Goal: Task Accomplishment & Management: Complete application form

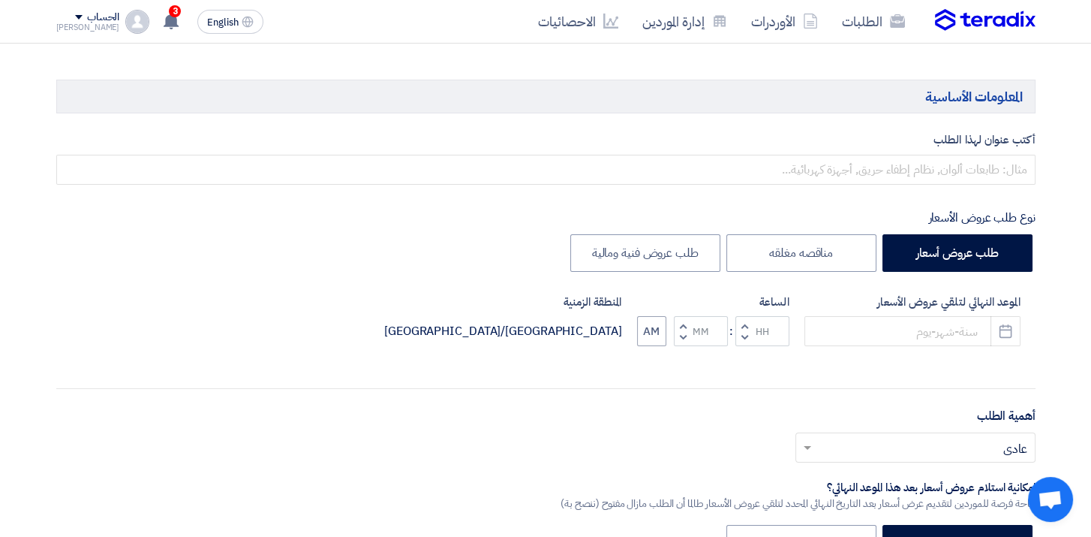
click at [606, 104] on h5 "المعلومات الأساسية" at bounding box center [545, 97] width 979 height 34
click at [871, 22] on link "الطلبات" at bounding box center [873, 21] width 87 height 35
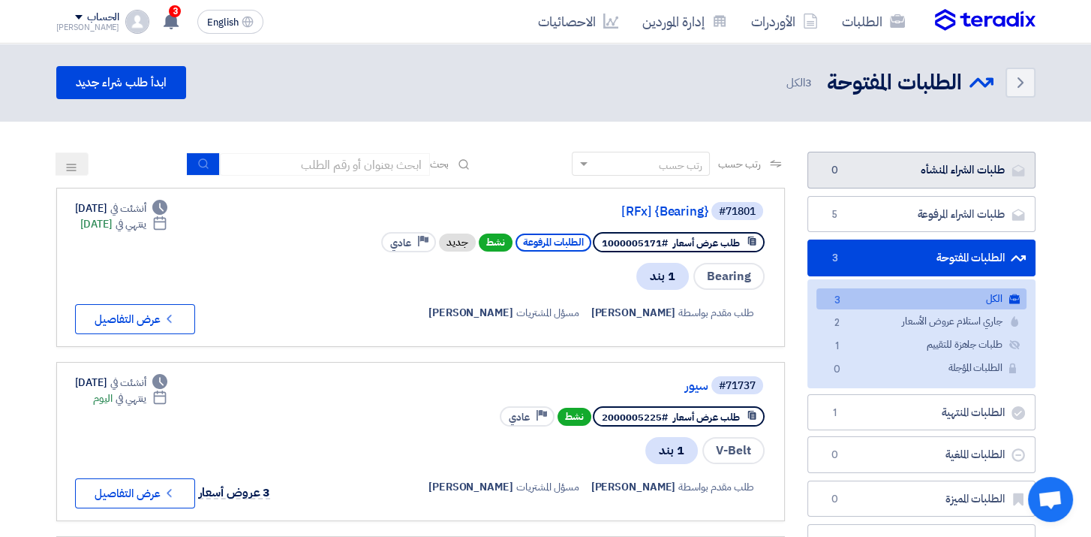
click at [961, 176] on link "طلبات الشراء المنشأه طلبات الشراء المنشأه 0" at bounding box center [921, 170] width 228 height 37
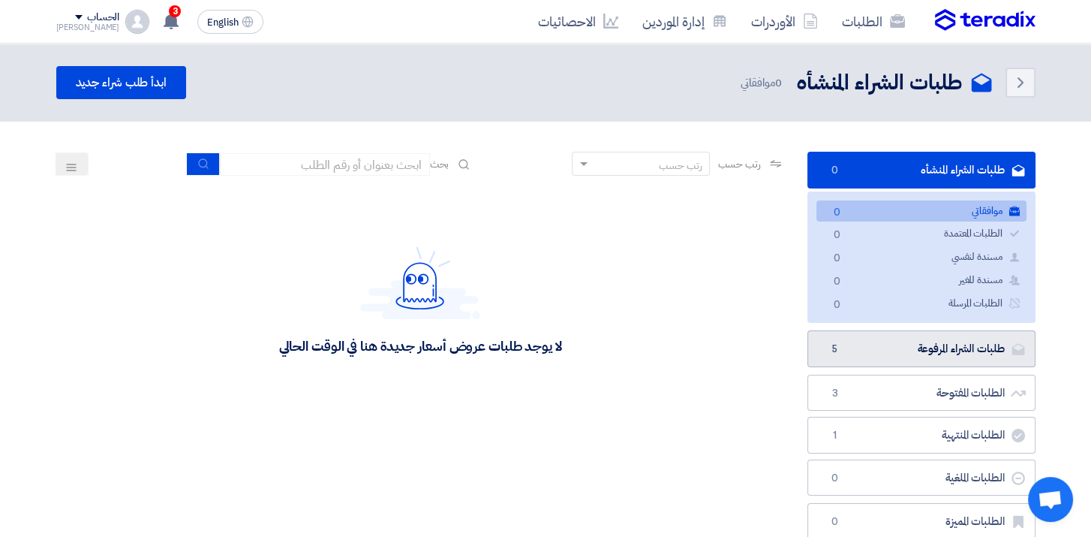
click at [981, 349] on link "طلبات الشراء المرفوعة طلبات الشراء المرفوعة 5" at bounding box center [921, 348] width 228 height 37
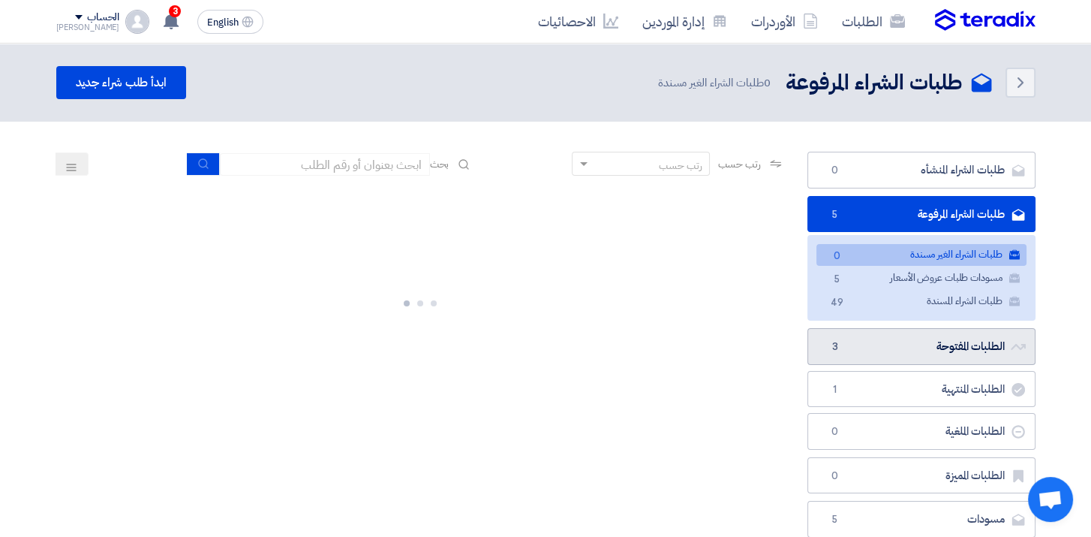
click at [916, 350] on link "الطلبات المفتوحة الطلبات المفتوحة 3" at bounding box center [921, 346] width 228 height 37
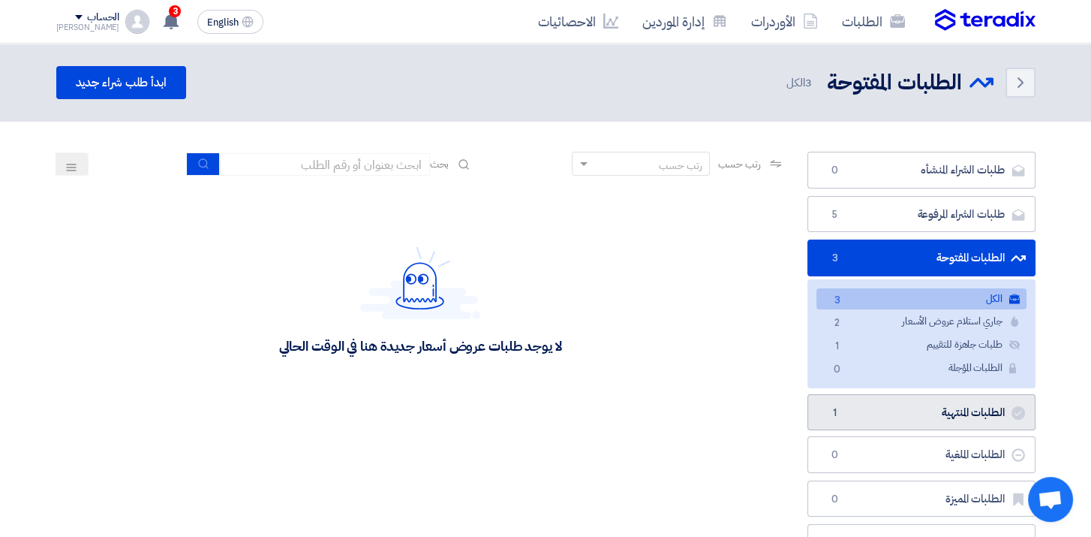
click at [924, 407] on link "الطلبات المنتهية الطلبات المنتهية 1" at bounding box center [921, 412] width 228 height 37
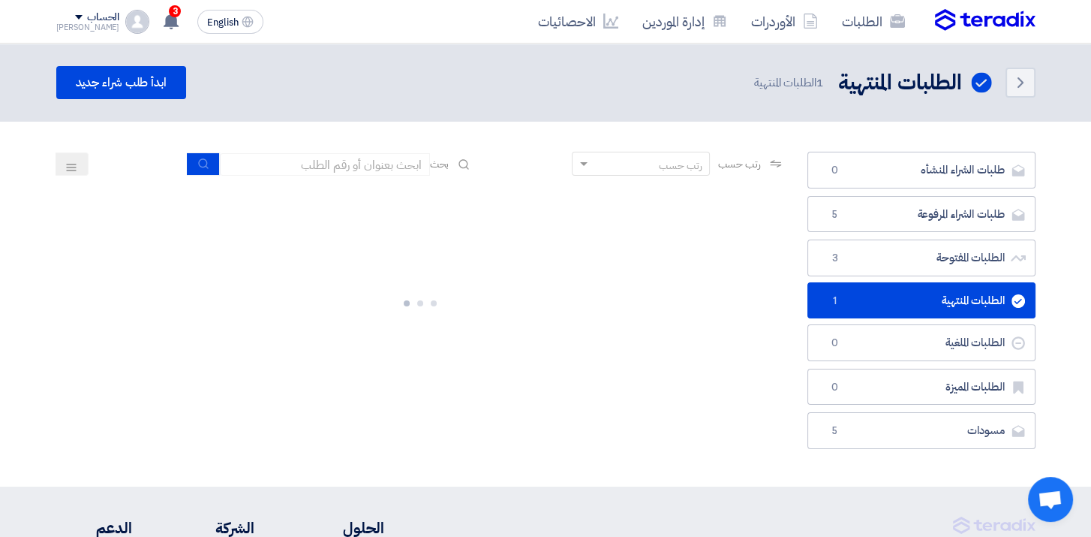
scroll to position [150, 0]
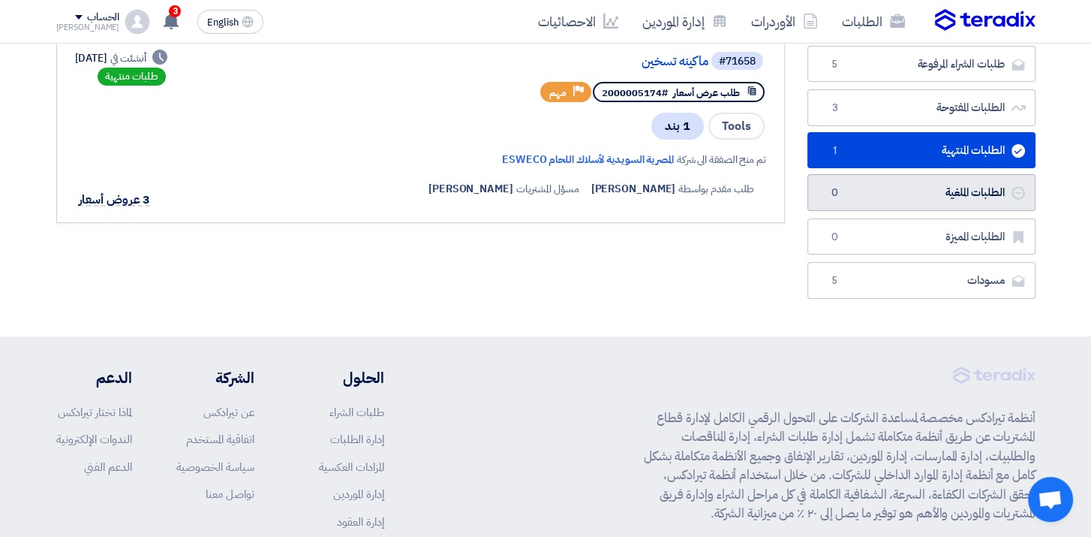
click at [922, 197] on link "الطلبات الملغية الطلبات الملغية 0" at bounding box center [921, 192] width 228 height 37
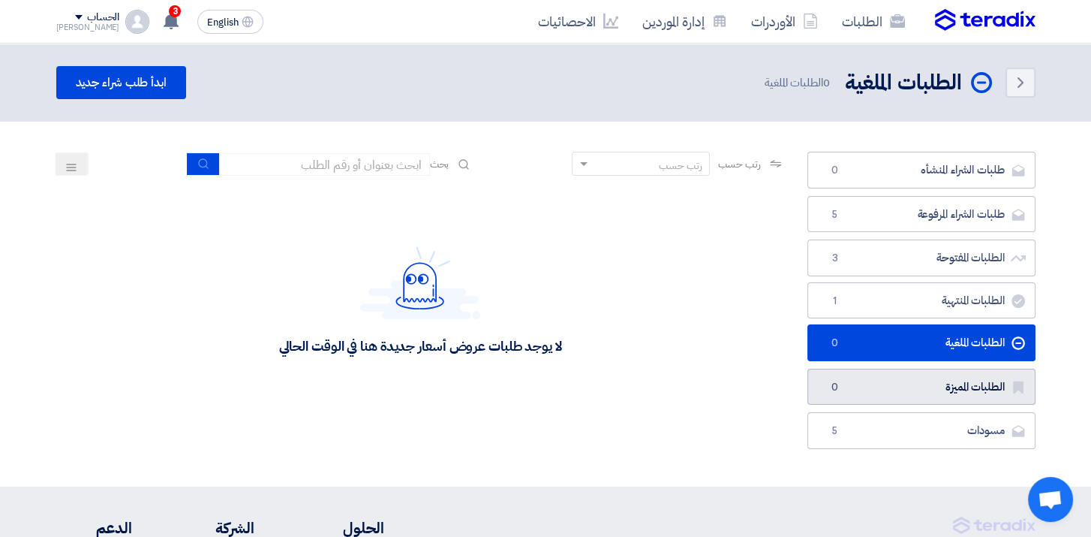
click at [927, 372] on link "الطلبات المميزة الطلبات المميزة 0" at bounding box center [921, 386] width 228 height 37
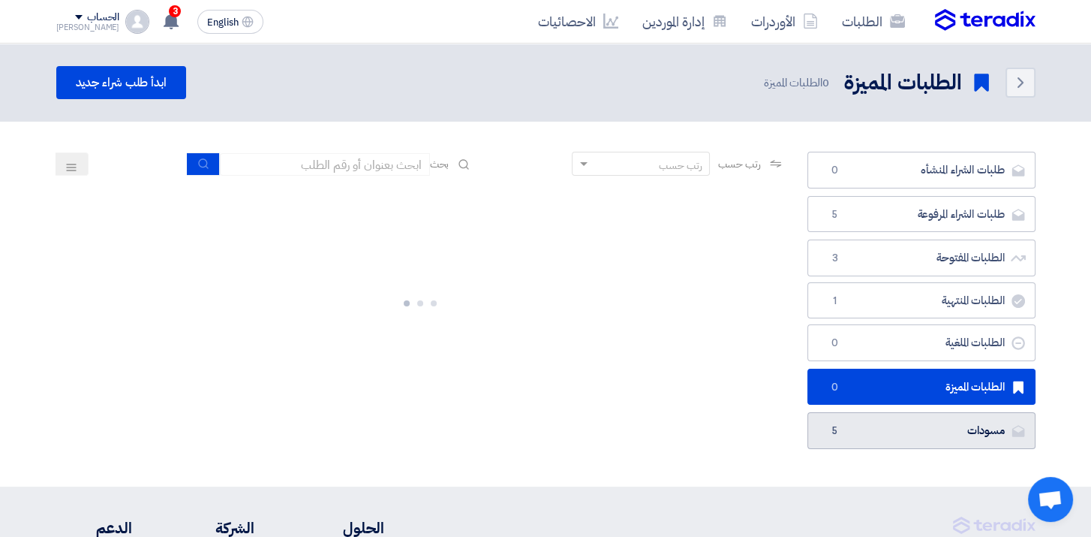
click at [906, 430] on link "مسودات [GEOGRAPHIC_DATA] 5" at bounding box center [921, 430] width 228 height 37
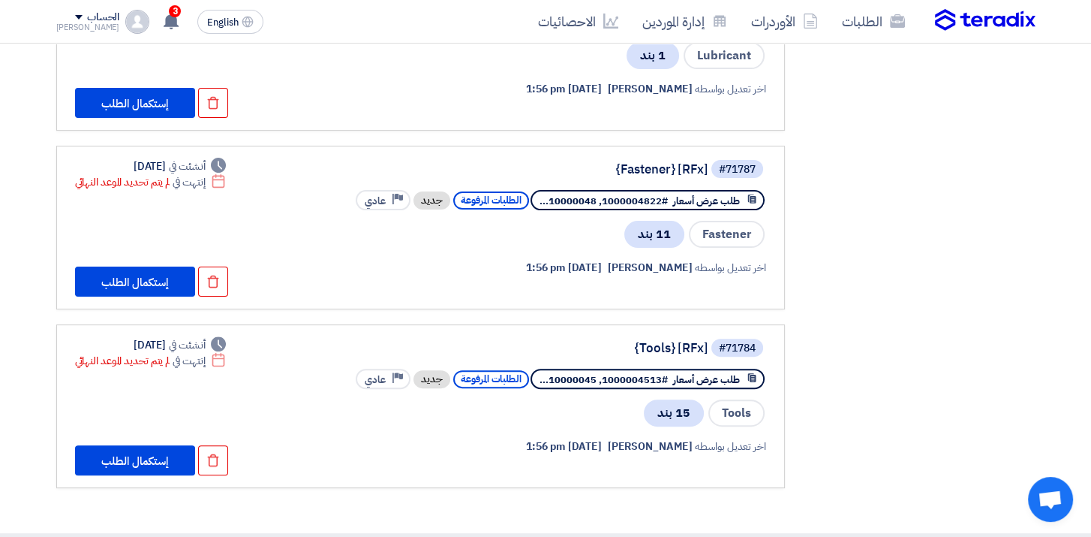
scroll to position [600, 0]
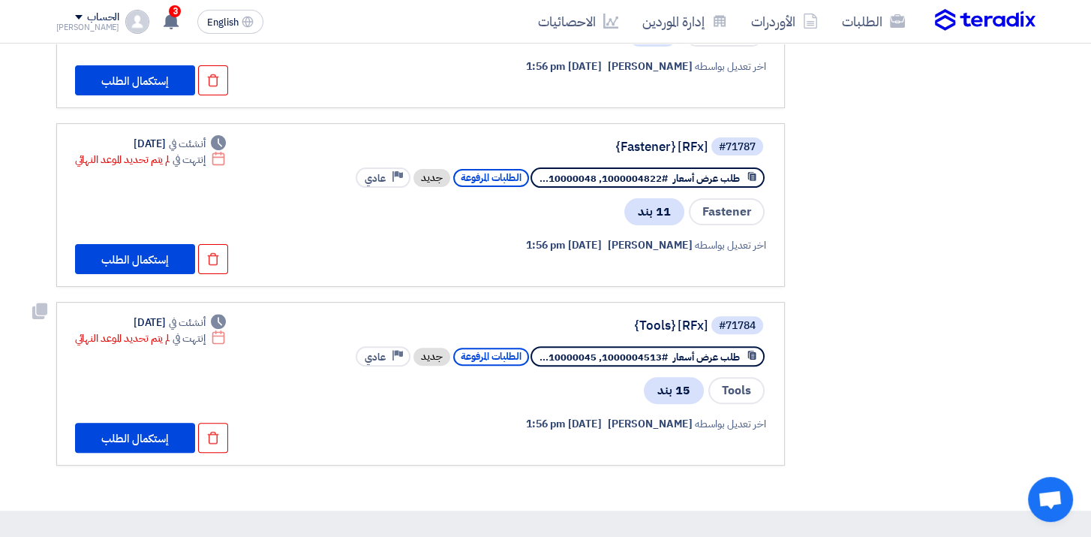
click at [569, 405] on div "اخر تعديل بواسطه [PERSON_NAME] [DATE] 1:56 pm" at bounding box center [561, 428] width 410 height 47
drag, startPoint x: 569, startPoint y: 394, endPoint x: 732, endPoint y: 377, distance: 163.7
click at [732, 377] on span "Tools" at bounding box center [736, 390] width 56 height 27
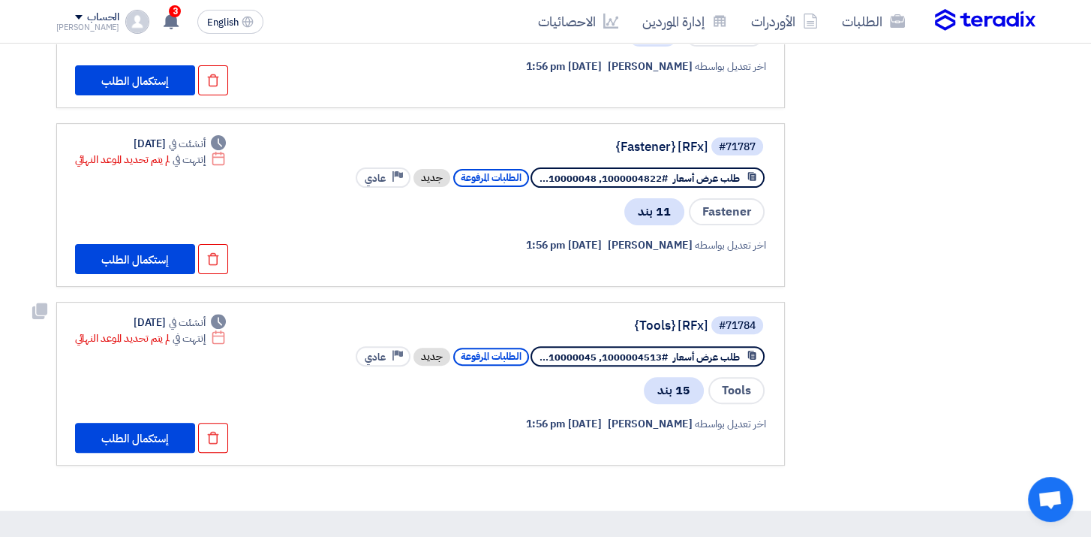
drag, startPoint x: 732, startPoint y: 377, endPoint x: 682, endPoint y: 380, distance: 49.6
click at [682, 380] on span "15 بند" at bounding box center [674, 390] width 60 height 27
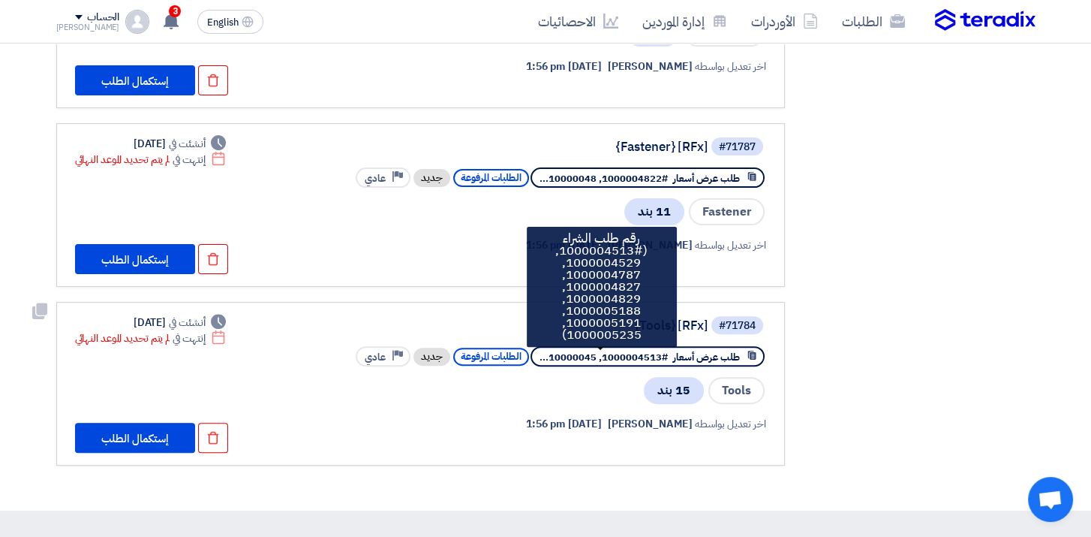
drag, startPoint x: 682, startPoint y: 380, endPoint x: 601, endPoint y: 343, distance: 89.0
click at [601, 350] on span "#1000004513, 10000045..." at bounding box center [604, 357] width 128 height 14
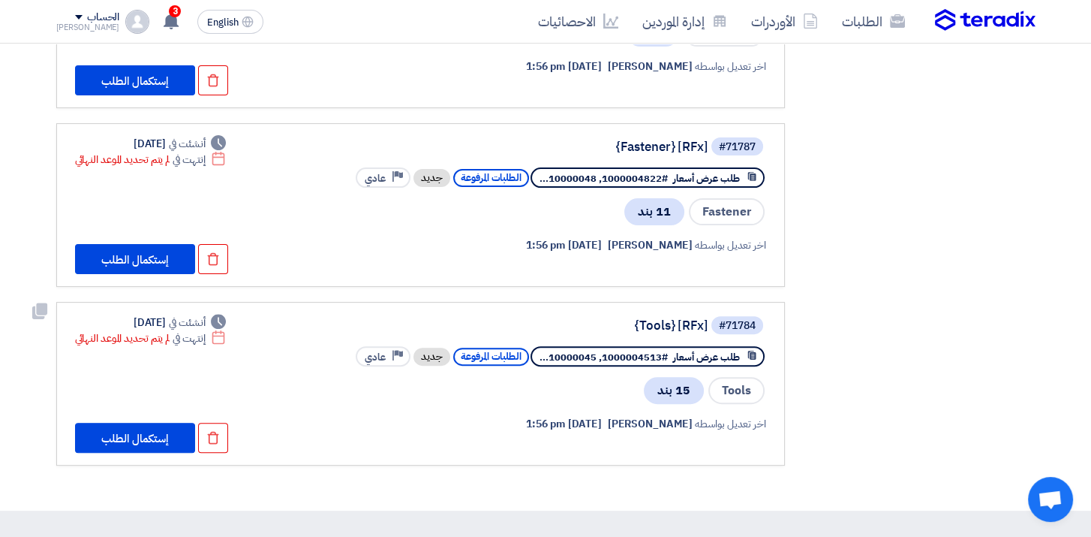
click at [571, 375] on div "Tools 15 بند" at bounding box center [561, 390] width 410 height 30
click at [155, 425] on button "إستكمال الطلب" at bounding box center [135, 437] width 120 height 30
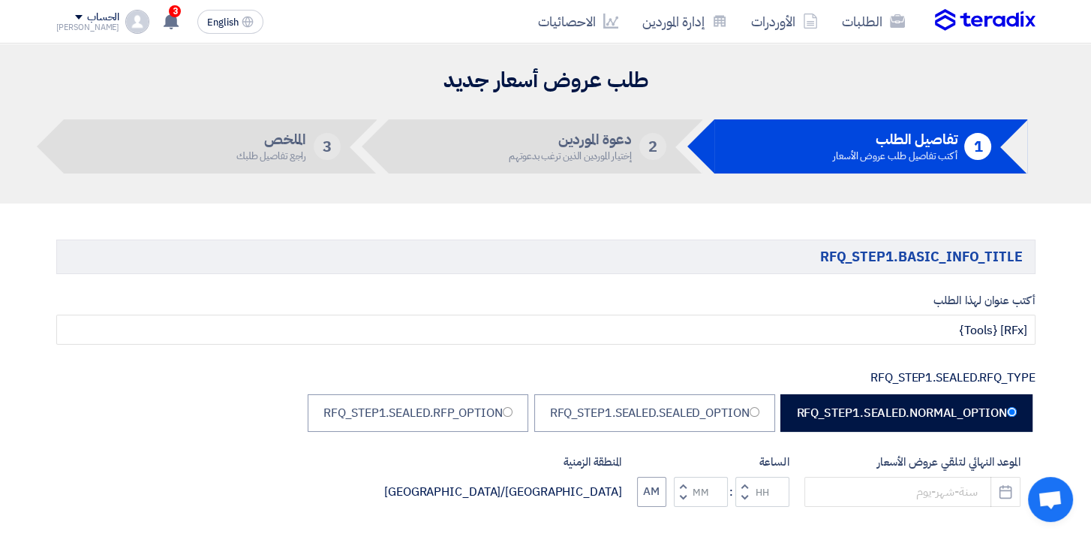
radio input "true"
